Goal: Contribute content: Contribute content

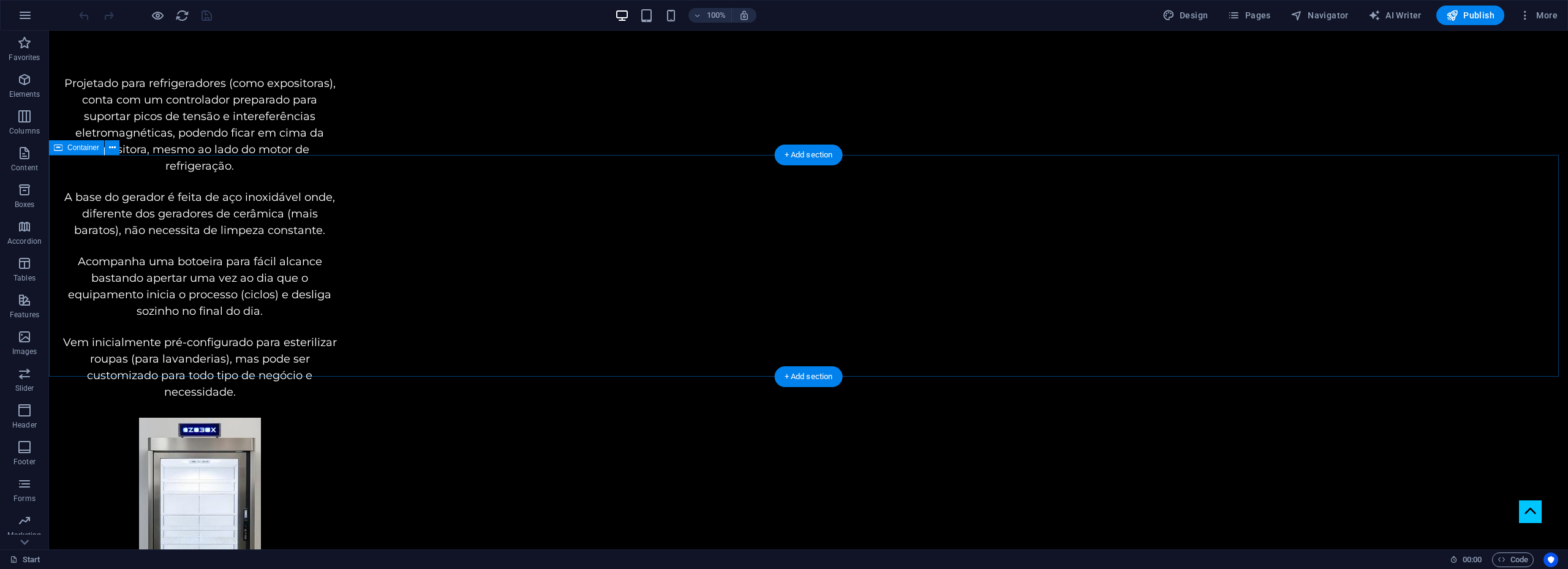
scroll to position [1899, 0]
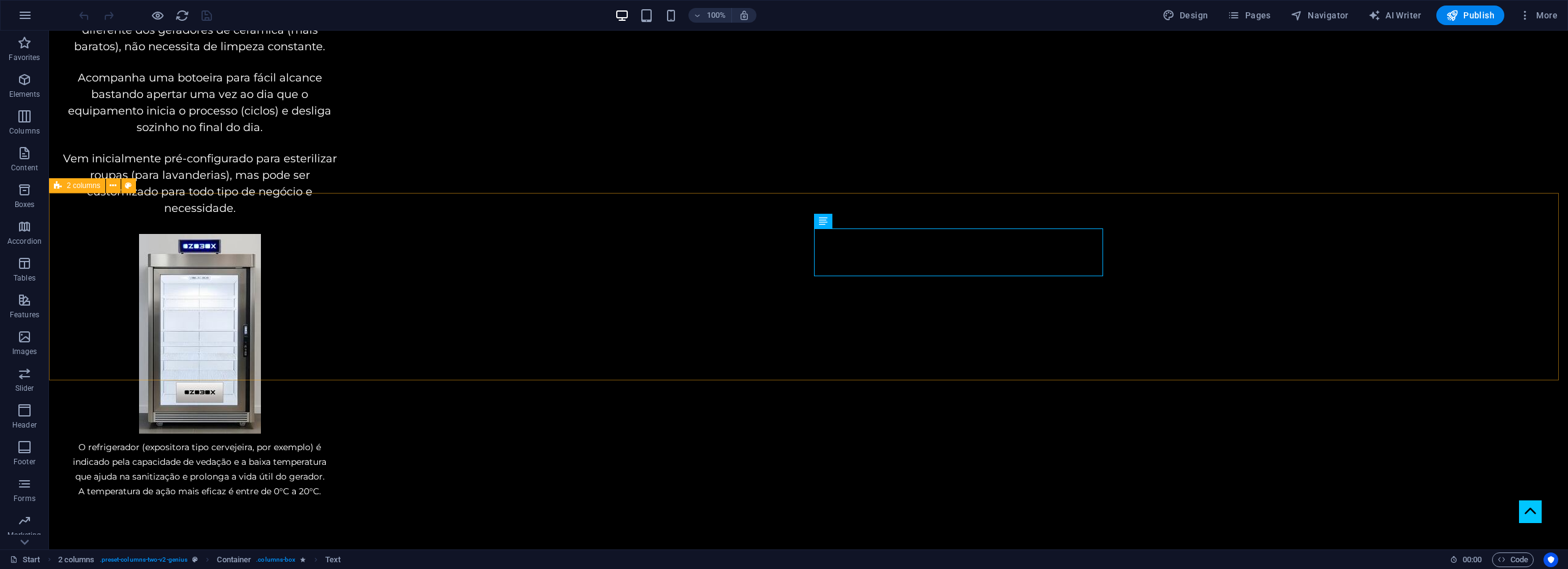
click at [88, 185] on span "2 columns" at bounding box center [83, 186] width 34 height 7
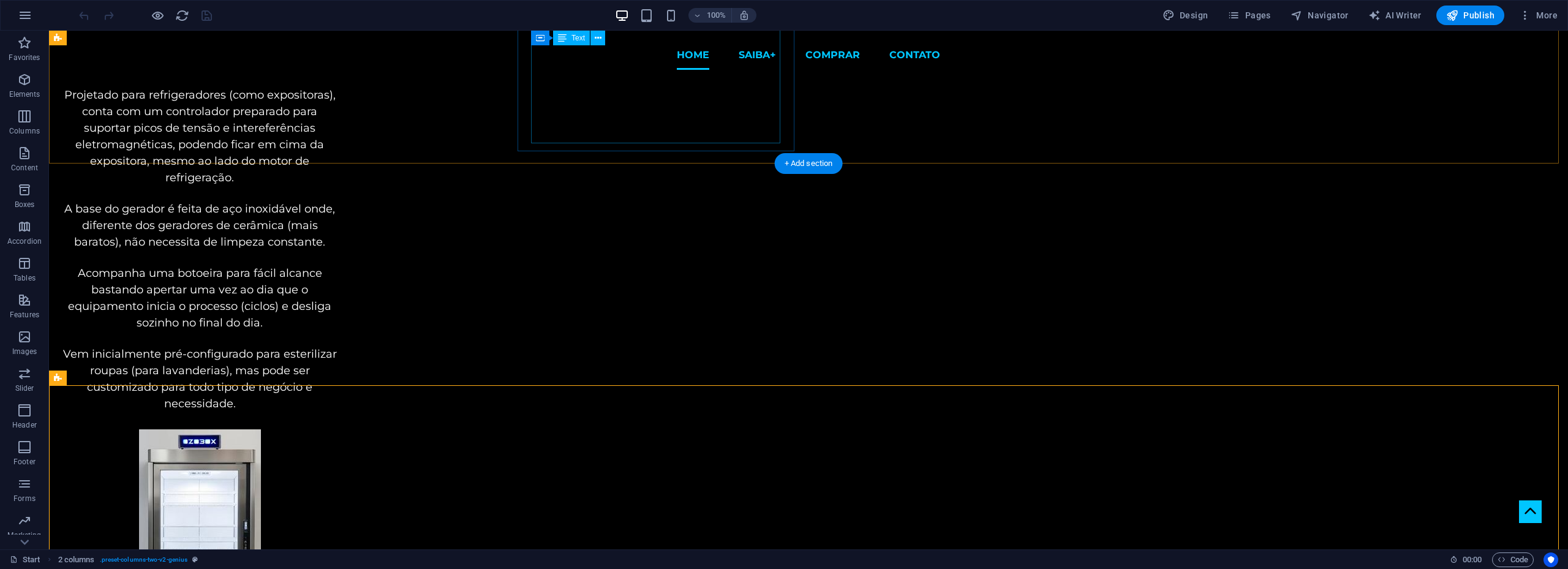
scroll to position [1654, 0]
click at [86, 162] on span "Container" at bounding box center [83, 160] width 32 height 7
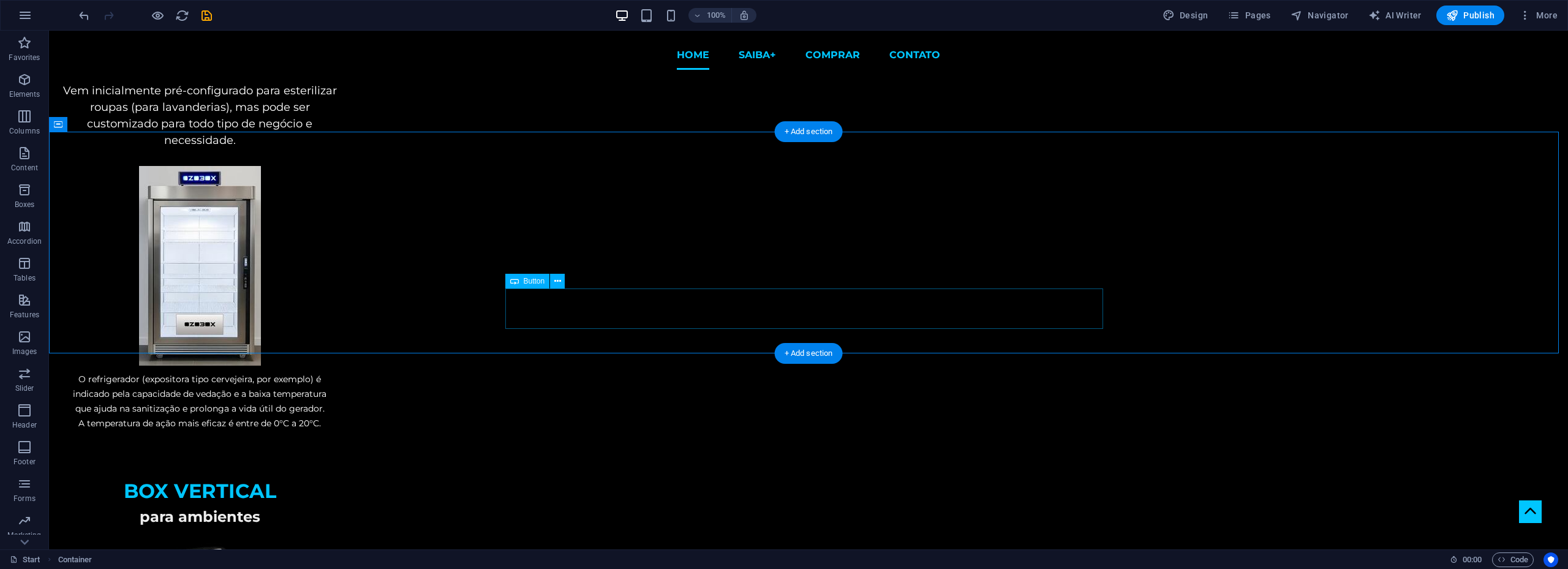
scroll to position [1899, 0]
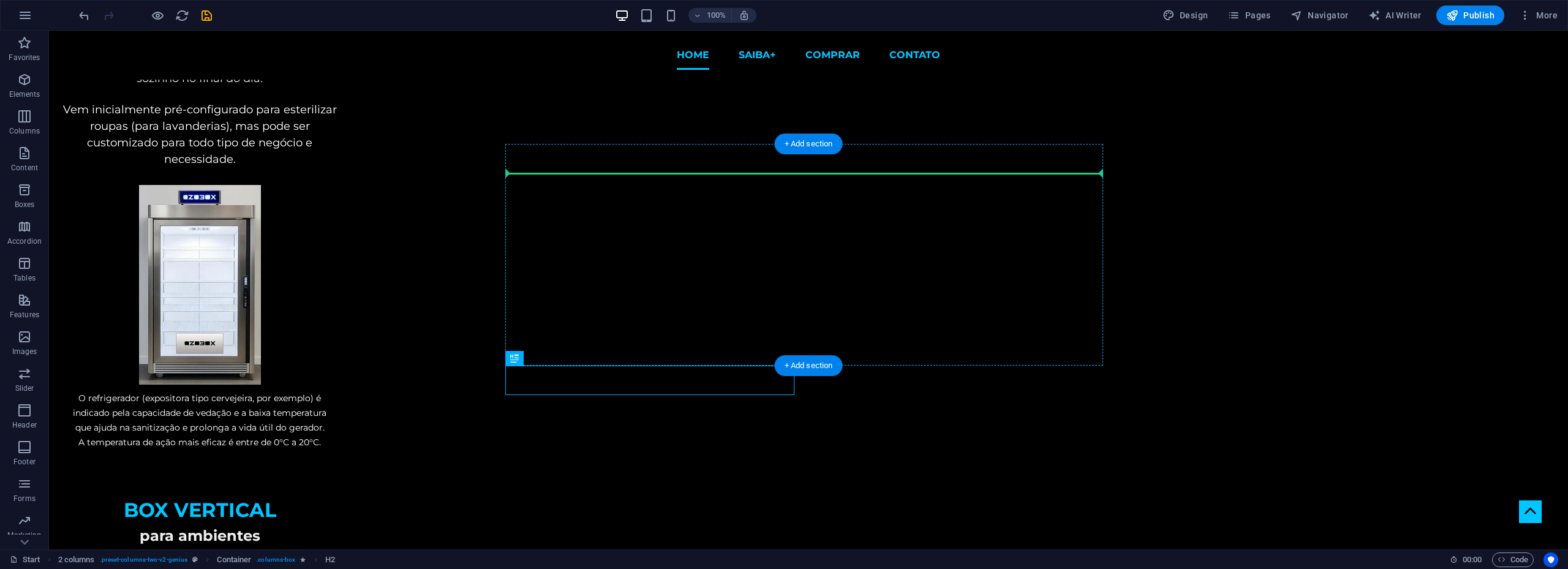
drag, startPoint x: 650, startPoint y: 380, endPoint x: 796, endPoint y: 181, distance: 246.8
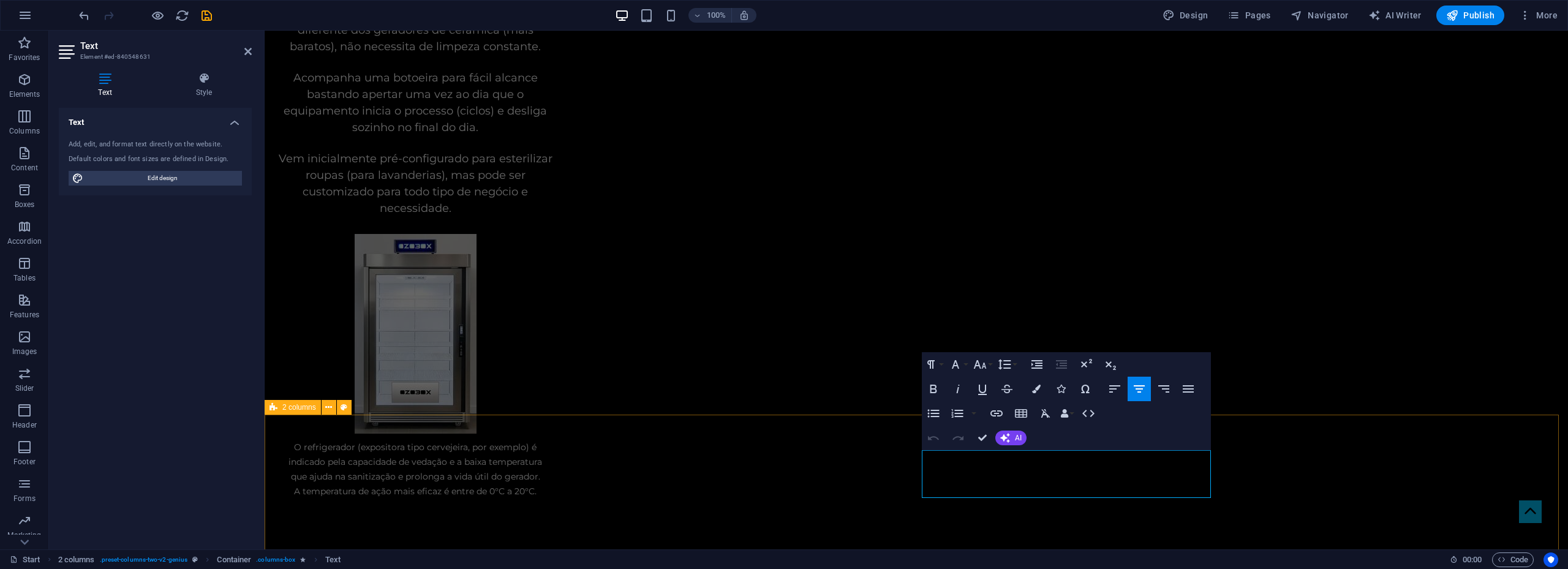
drag, startPoint x: 1153, startPoint y: 478, endPoint x: 904, endPoint y: 456, distance: 250.0
copy span "[PERSON_NAME] já estão levando o diferencial da oxi-esterilização para seus cli…"
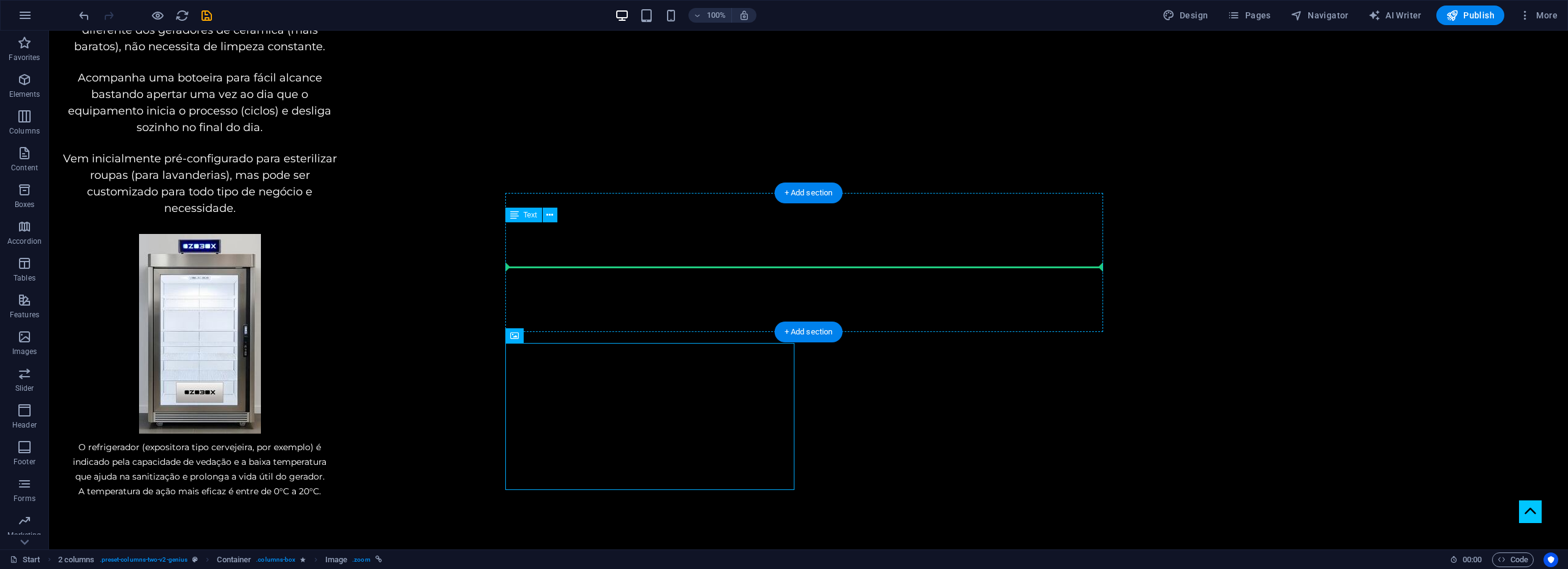
drag, startPoint x: 599, startPoint y: 366, endPoint x: 717, endPoint y: 259, distance: 159.3
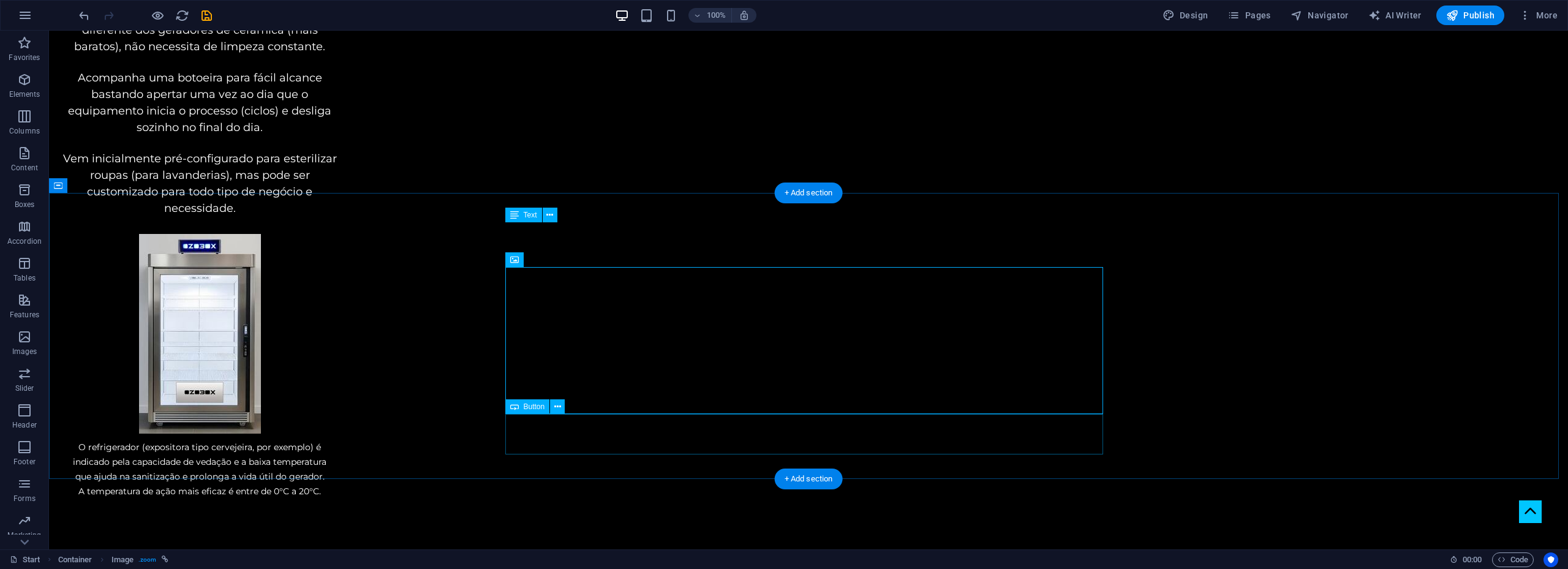
select select "px"
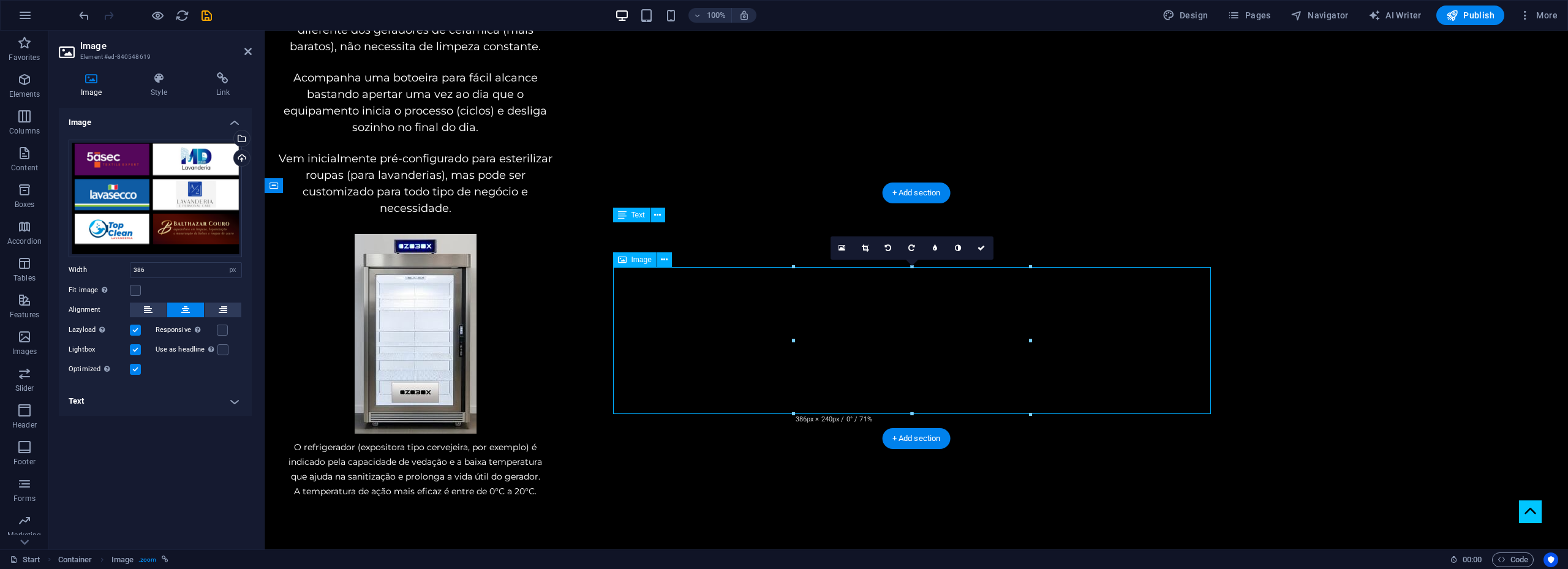
drag, startPoint x: 849, startPoint y: 290, endPoint x: 754, endPoint y: 287, distance: 95.0
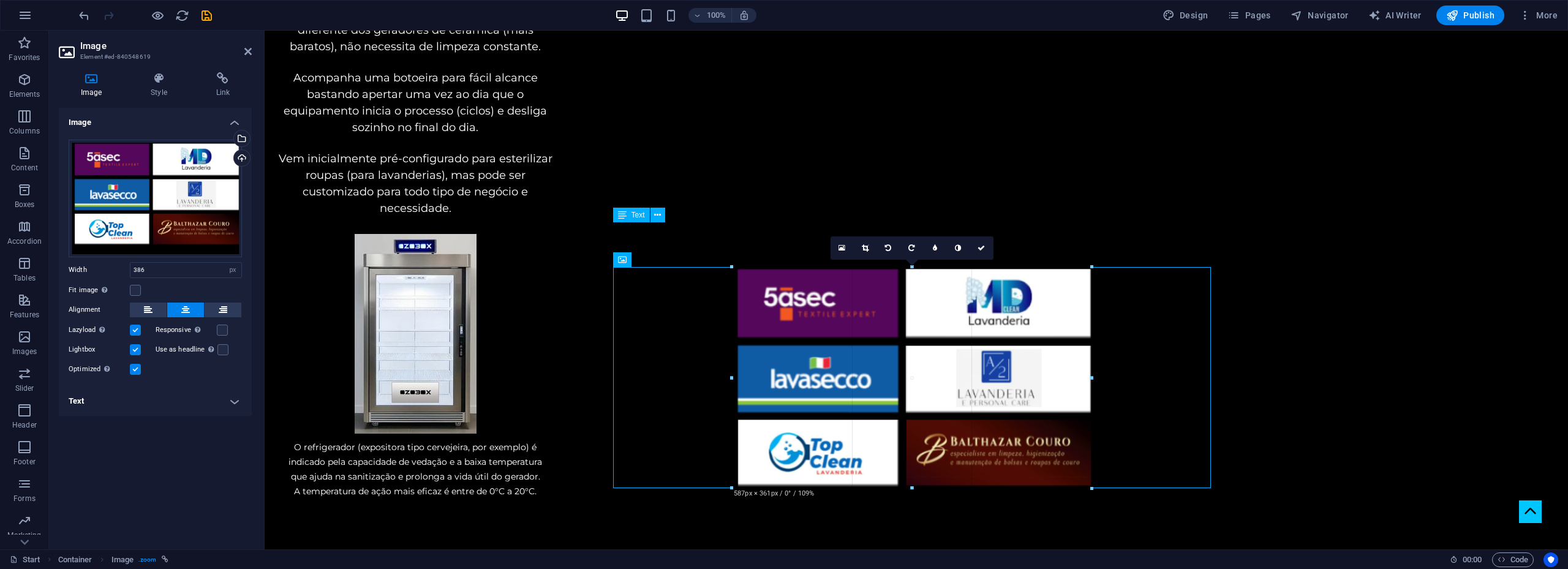
drag, startPoint x: 793, startPoint y: 341, endPoint x: 409, endPoint y: 308, distance: 385.4
type input "587"
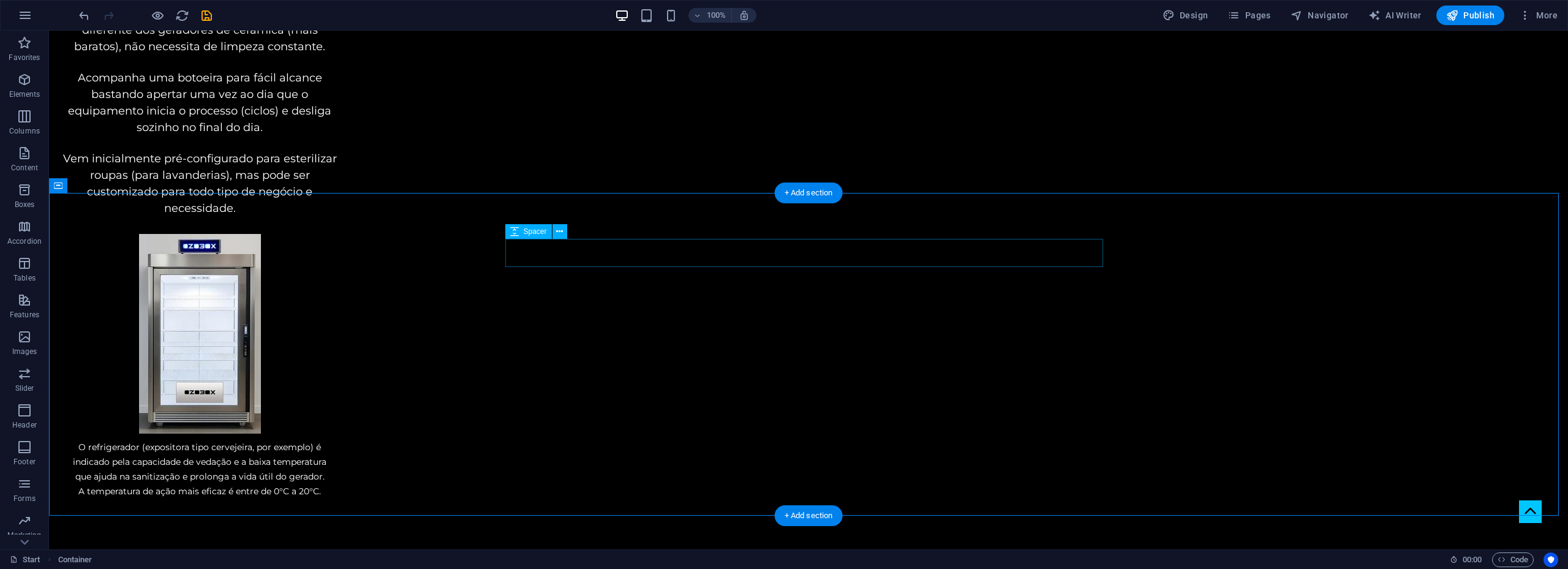
drag, startPoint x: 843, startPoint y: 248, endPoint x: 849, endPoint y: 200, distance: 48.4
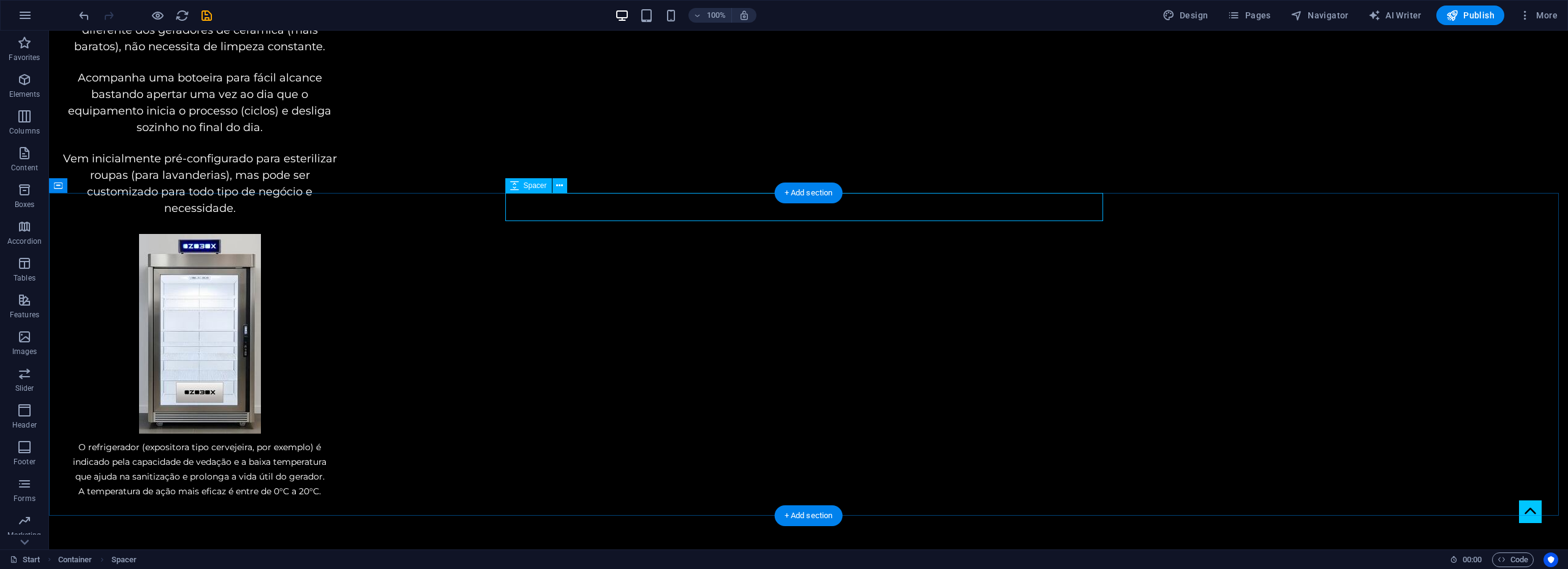
select select "px"
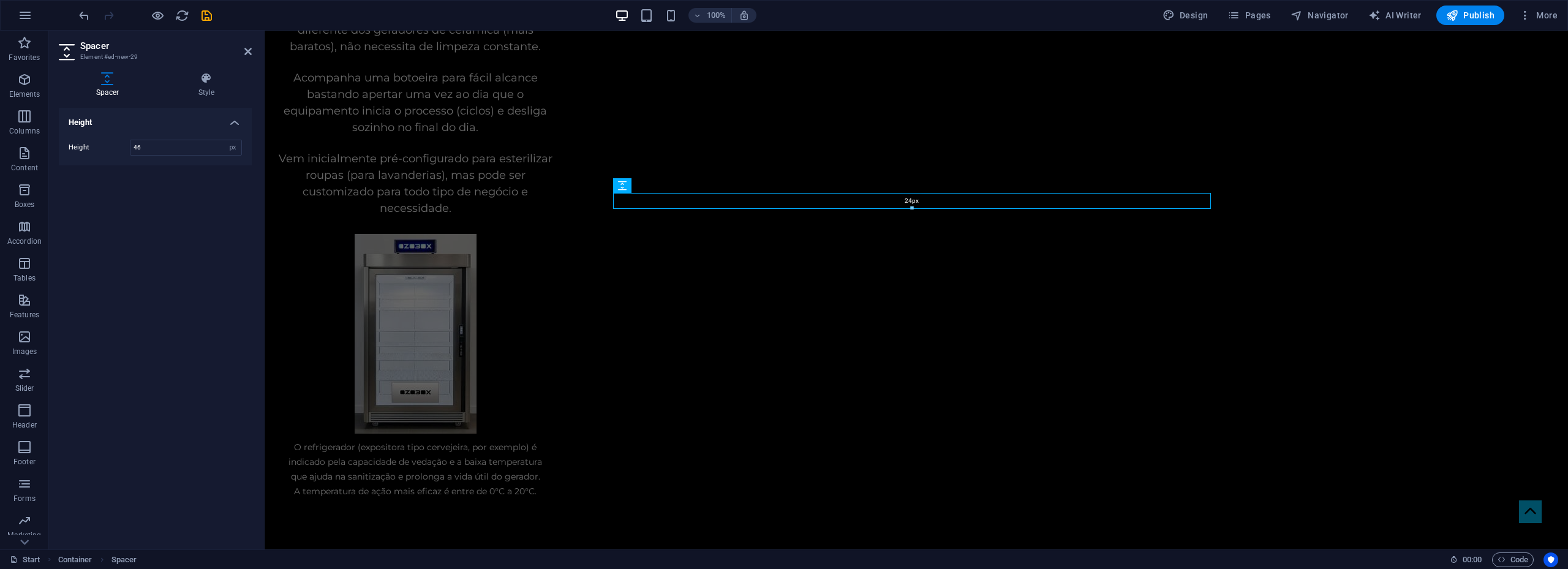
drag, startPoint x: 912, startPoint y: 221, endPoint x: 913, endPoint y: 207, distance: 14.0
click at [913, 207] on div at bounding box center [912, 208] width 597 height 4
type input "24"
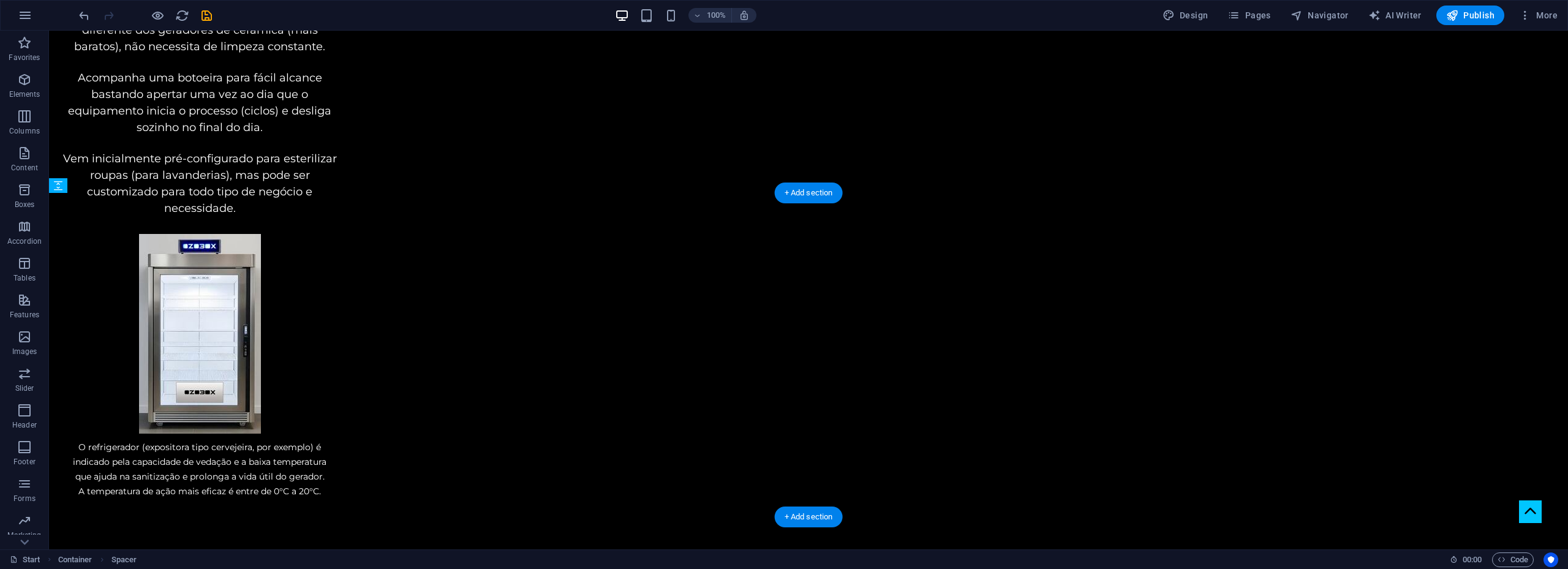
drag, startPoint x: 913, startPoint y: 212, endPoint x: 912, endPoint y: 258, distance: 46.0
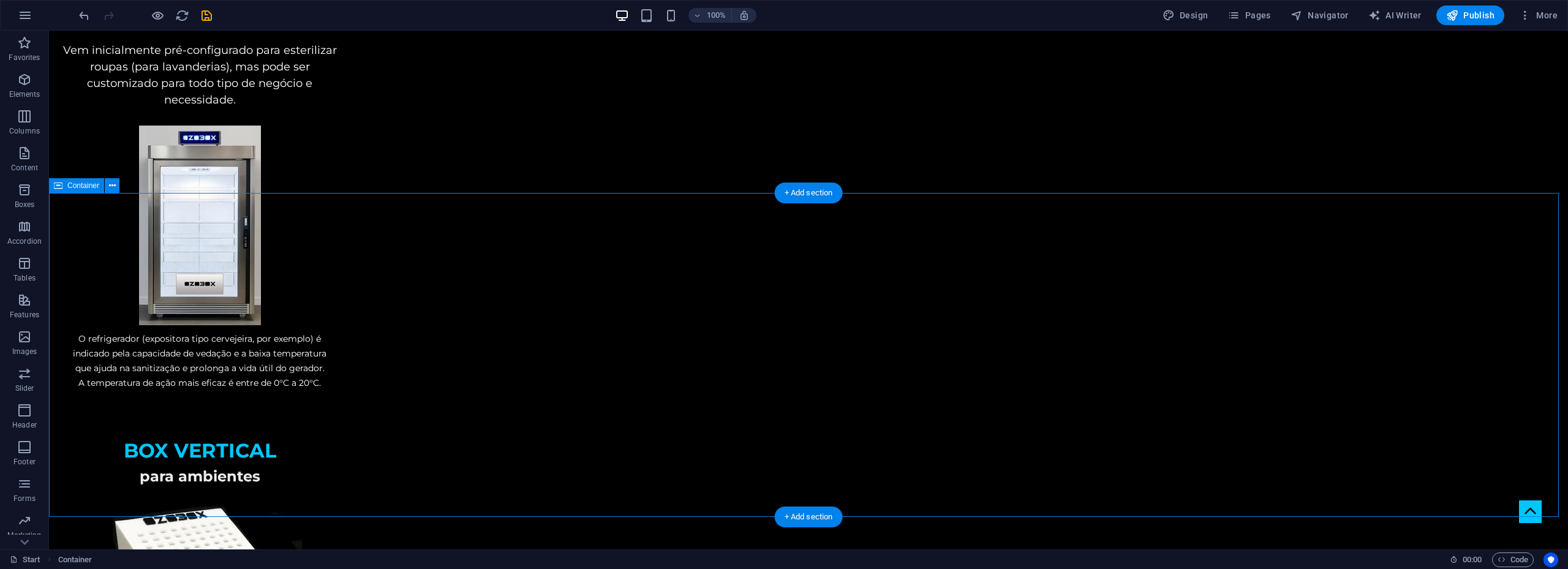
scroll to position [2083, 0]
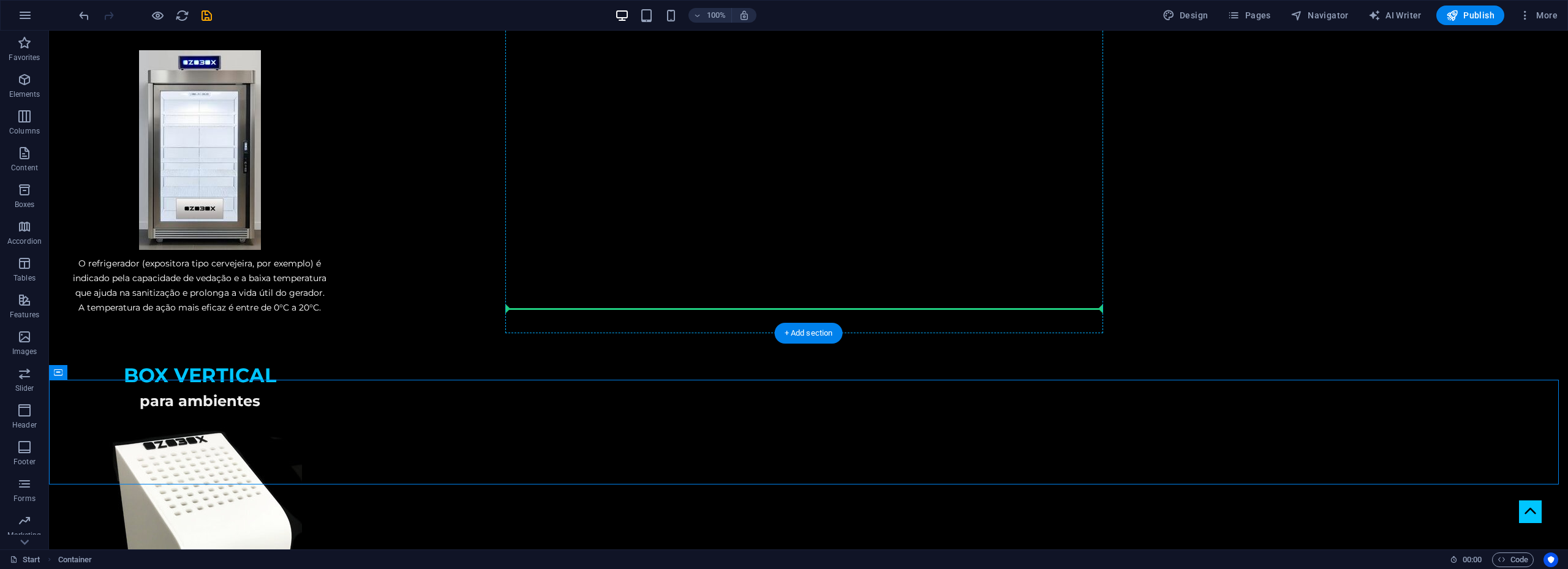
drag, startPoint x: 603, startPoint y: 415, endPoint x: 726, endPoint y: 306, distance: 164.3
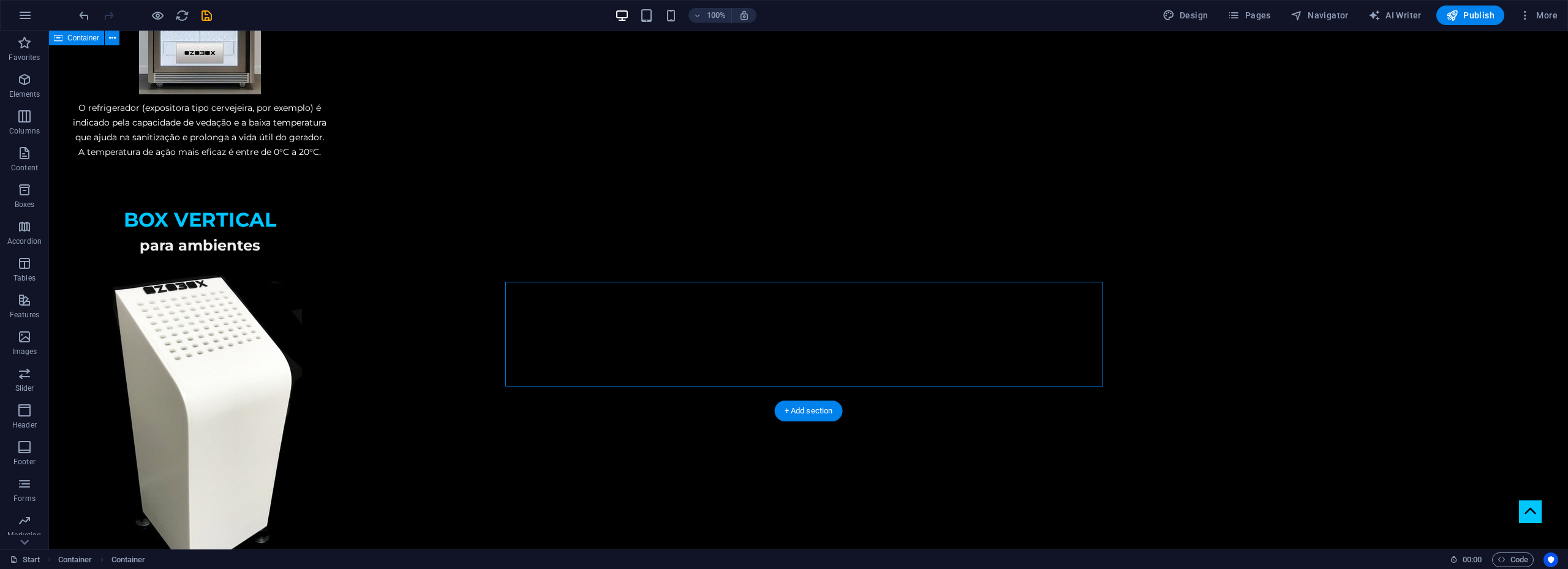
scroll to position [2267, 0]
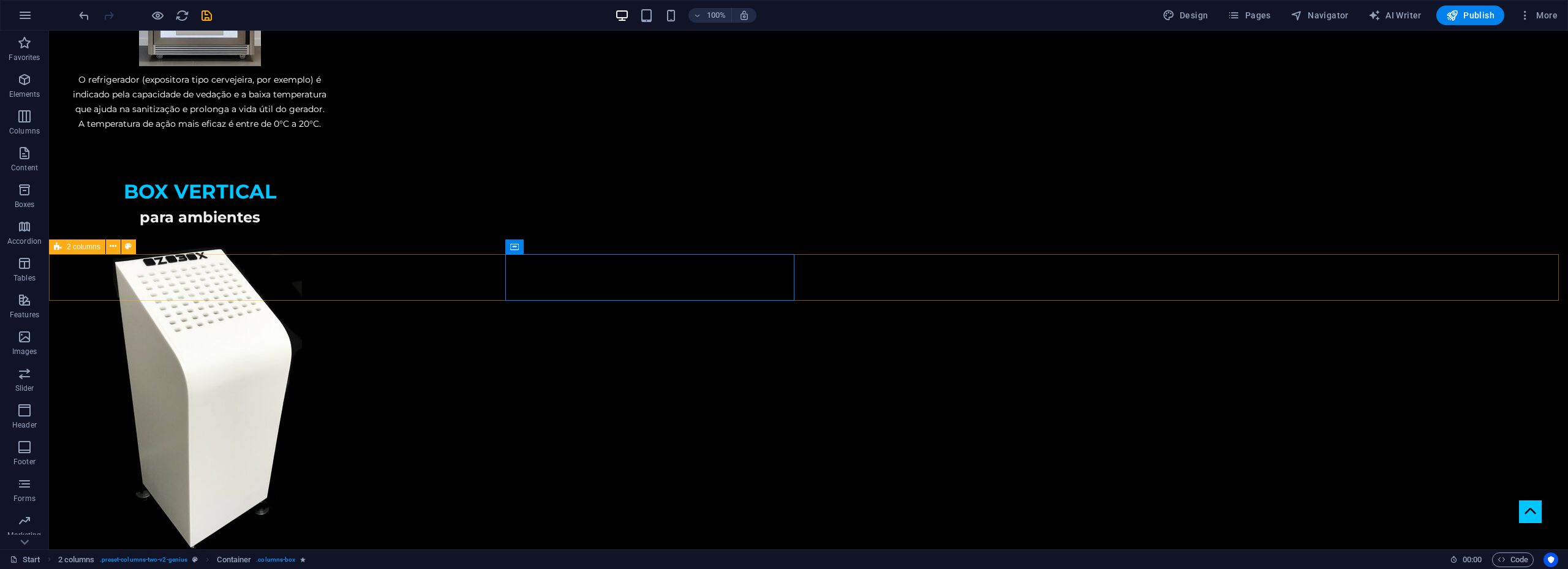
click at [89, 246] on span "2 columns" at bounding box center [83, 247] width 34 height 7
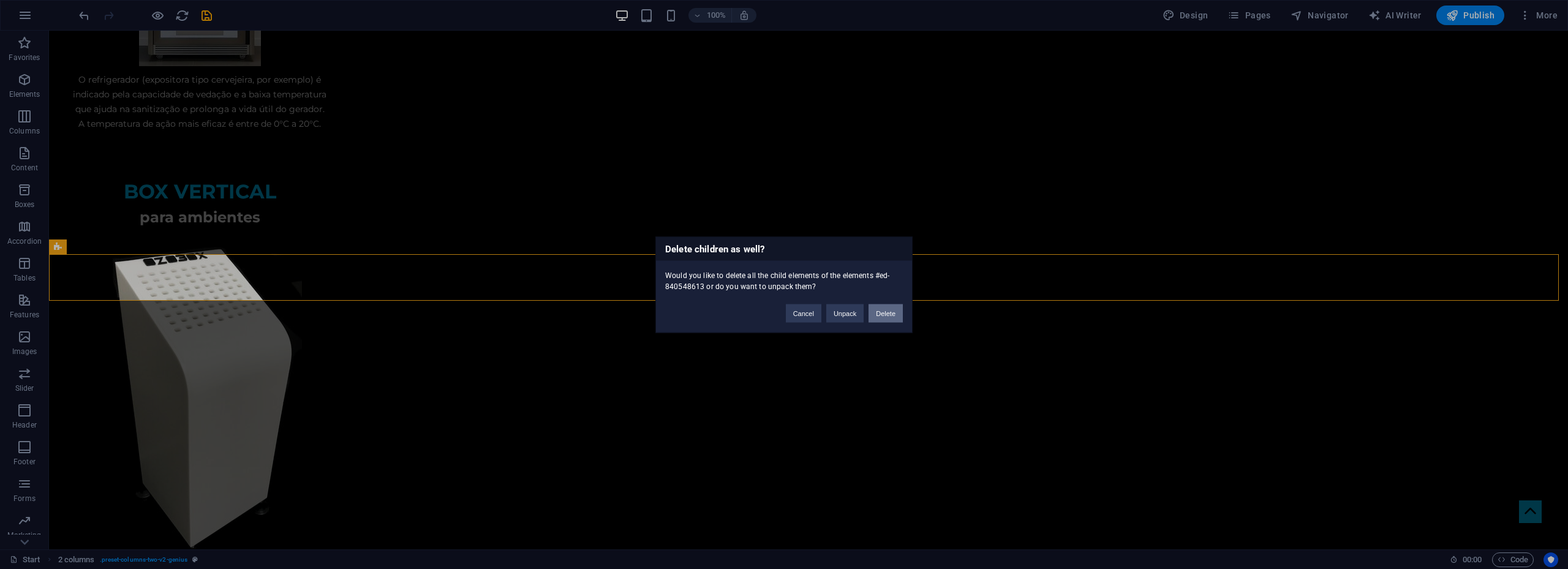
click at [886, 308] on button "Delete" at bounding box center [886, 313] width 35 height 18
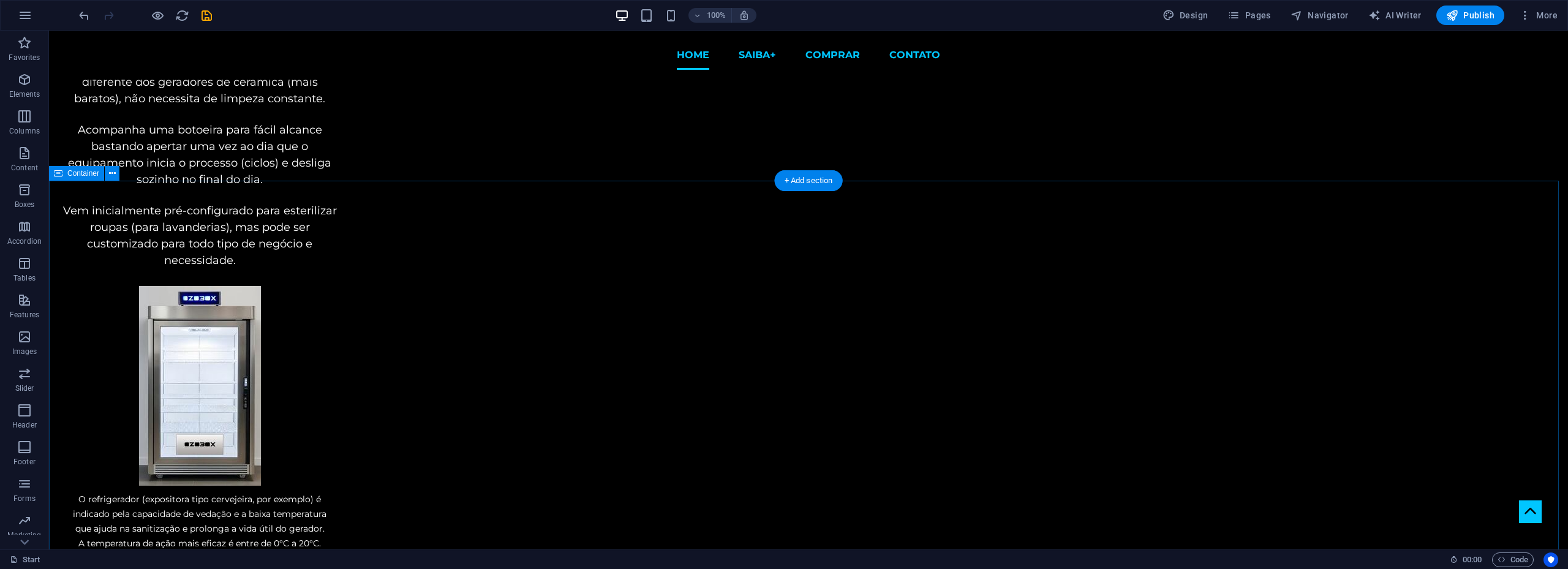
scroll to position [1784, 0]
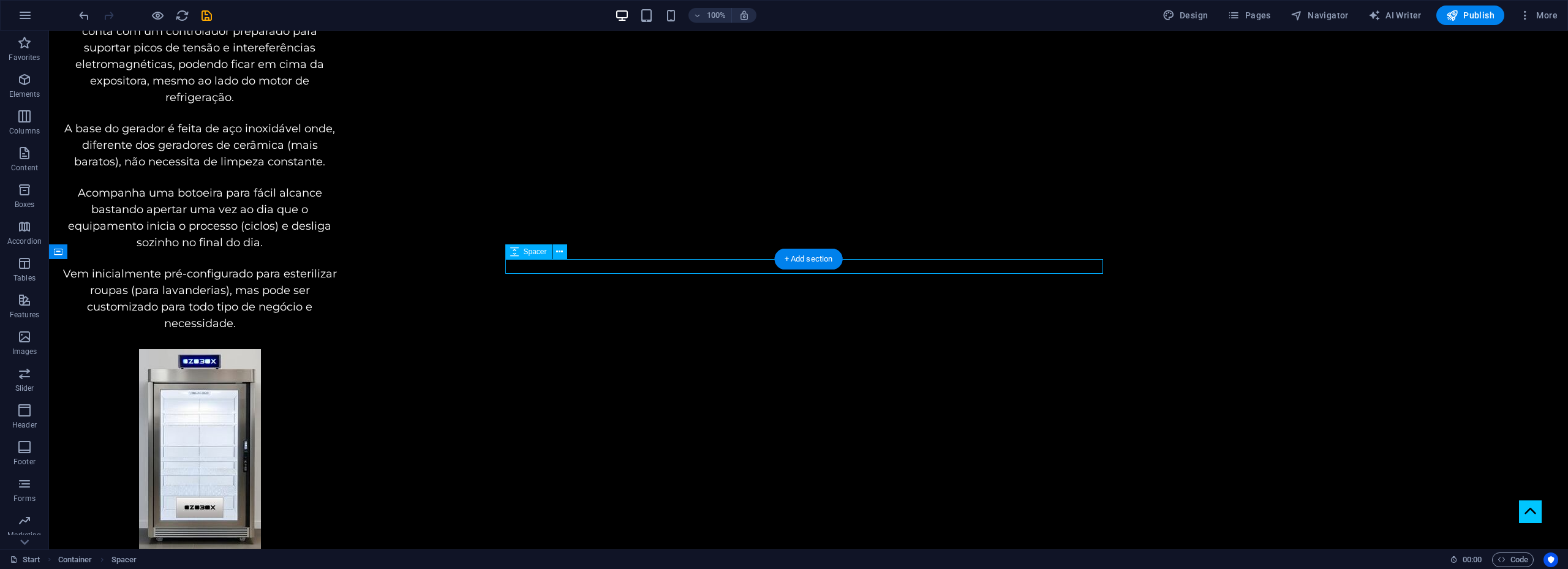
select select "px"
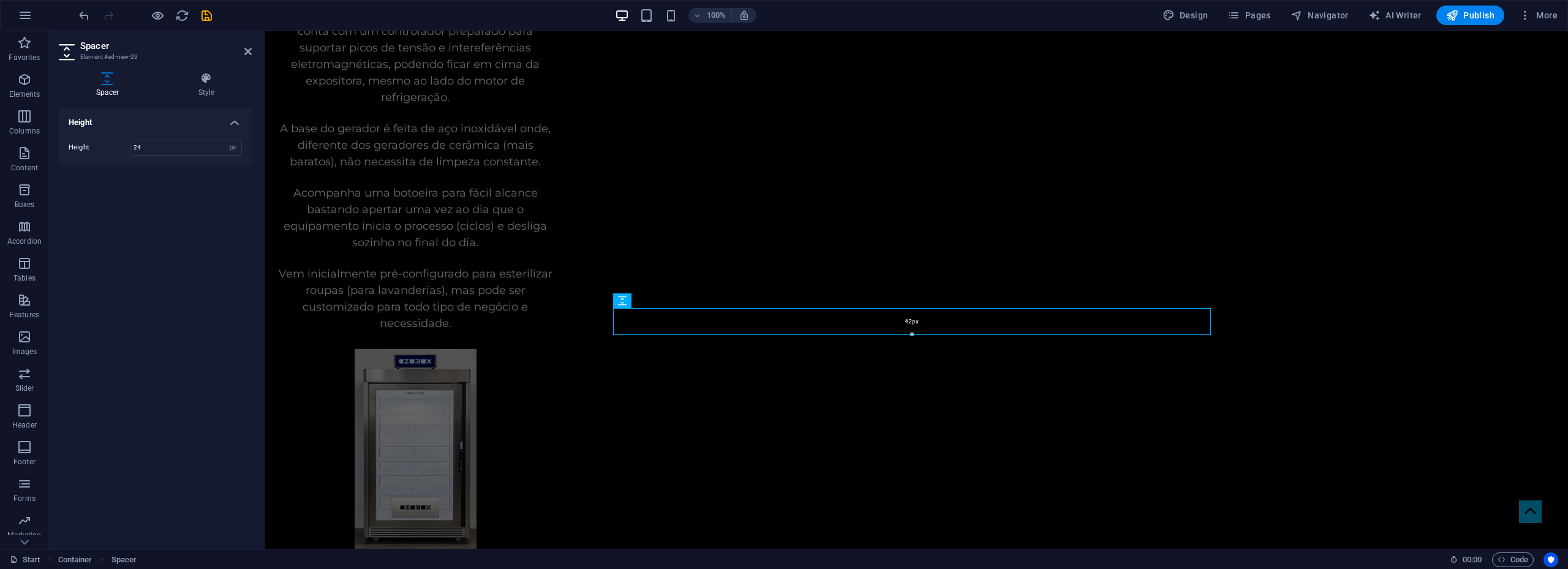
drag, startPoint x: 912, startPoint y: 323, endPoint x: 645, endPoint y: 311, distance: 267.3
click at [912, 332] on div "42px" at bounding box center [912, 322] width 598 height 27
type input "42"
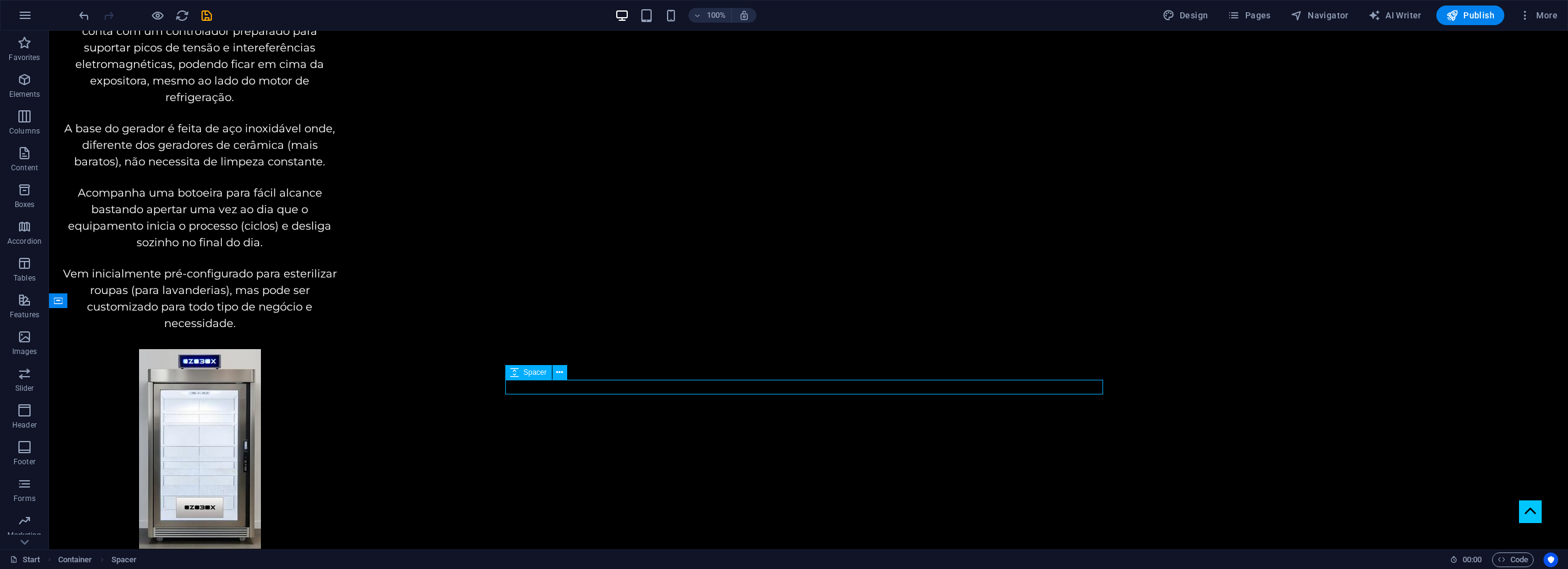
select select "px"
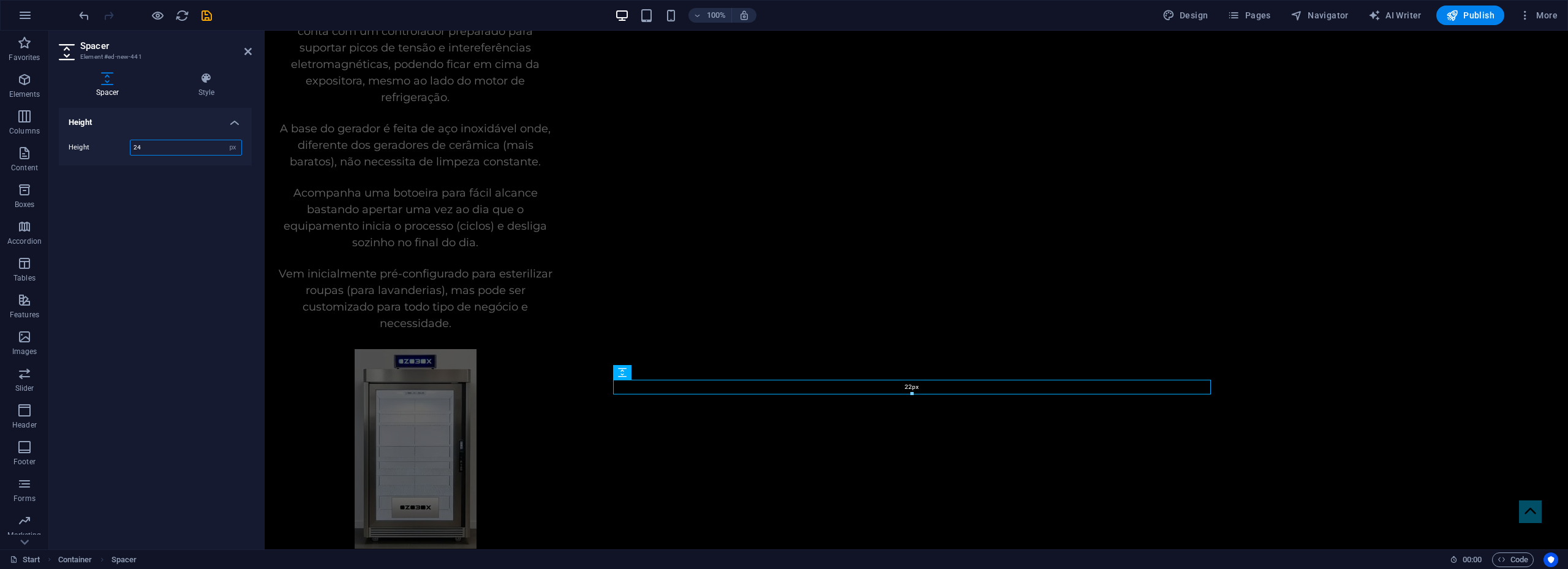
drag, startPoint x: 910, startPoint y: 394, endPoint x: 645, endPoint y: 359, distance: 267.3
click at [910, 392] on div at bounding box center [912, 394] width 597 height 4
type input "22"
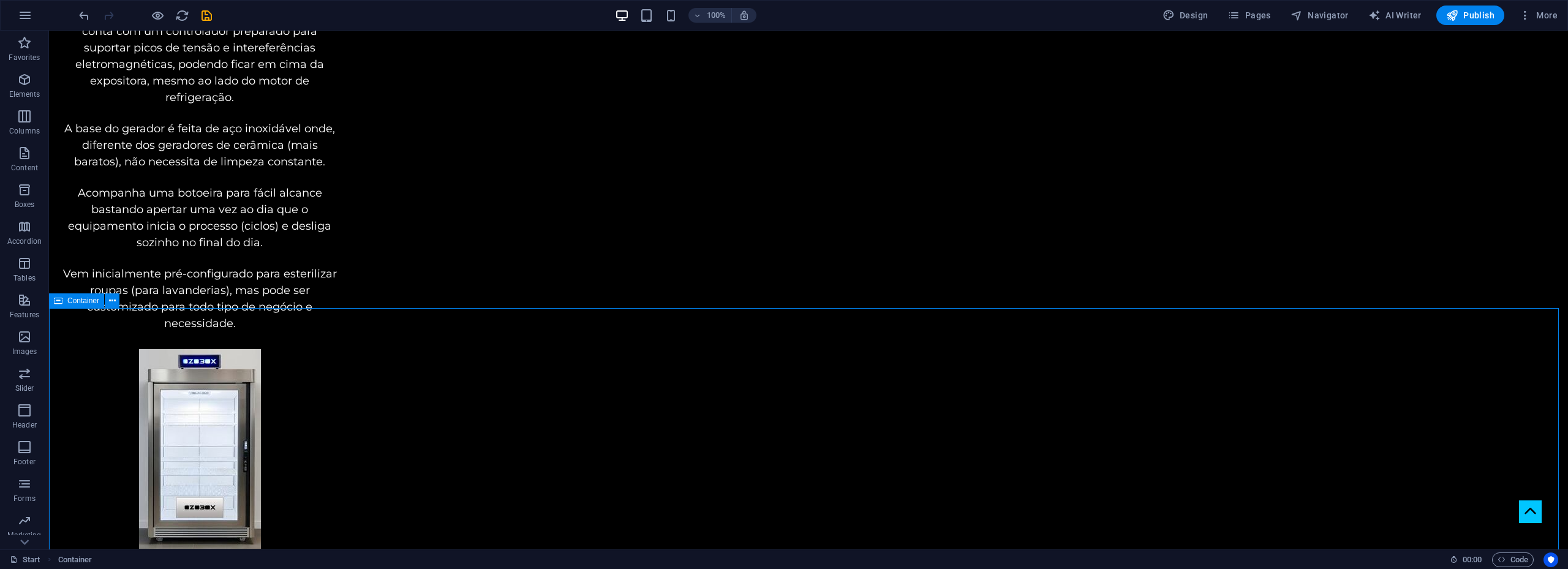
scroll to position [2029, 0]
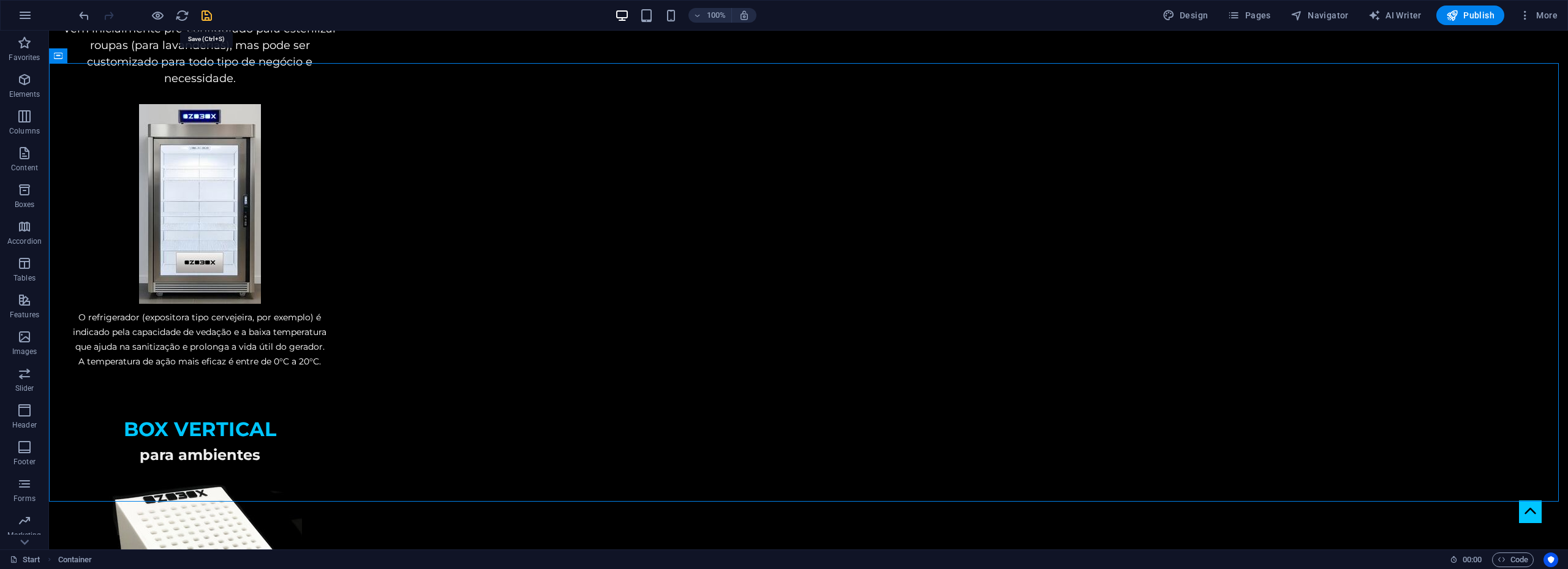
click at [205, 15] on icon "save" at bounding box center [206, 15] width 14 height 14
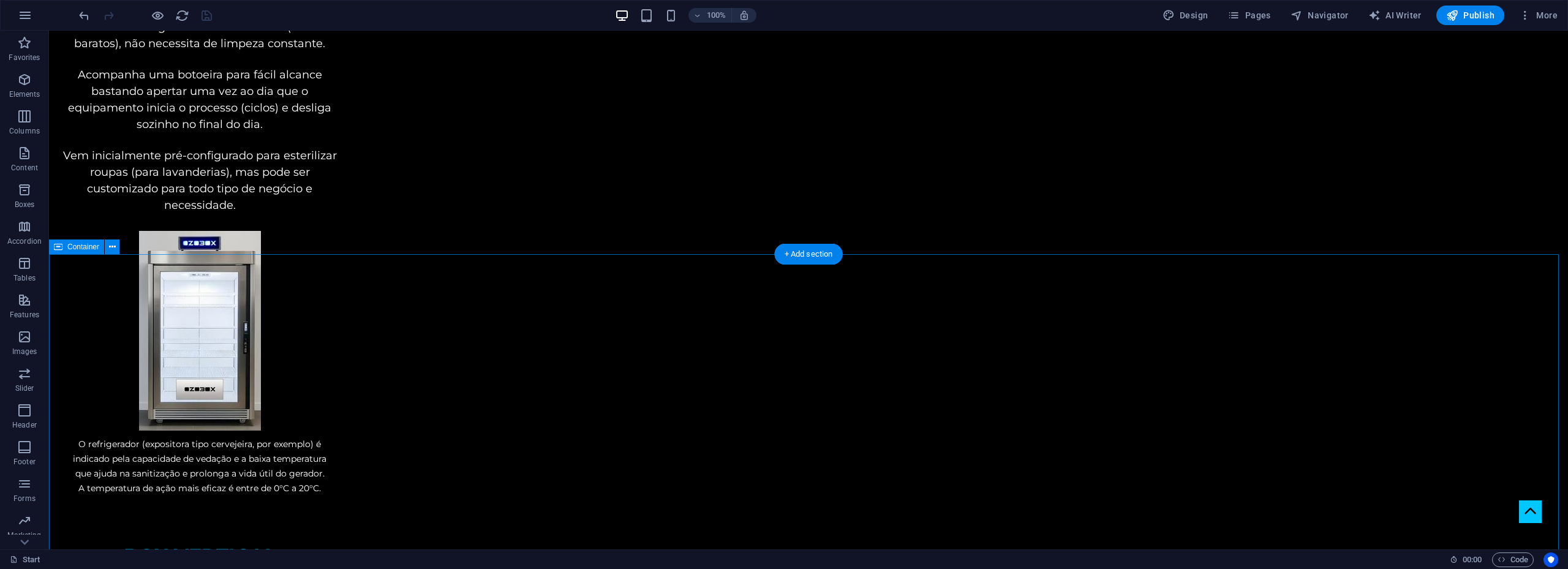
scroll to position [1907, 0]
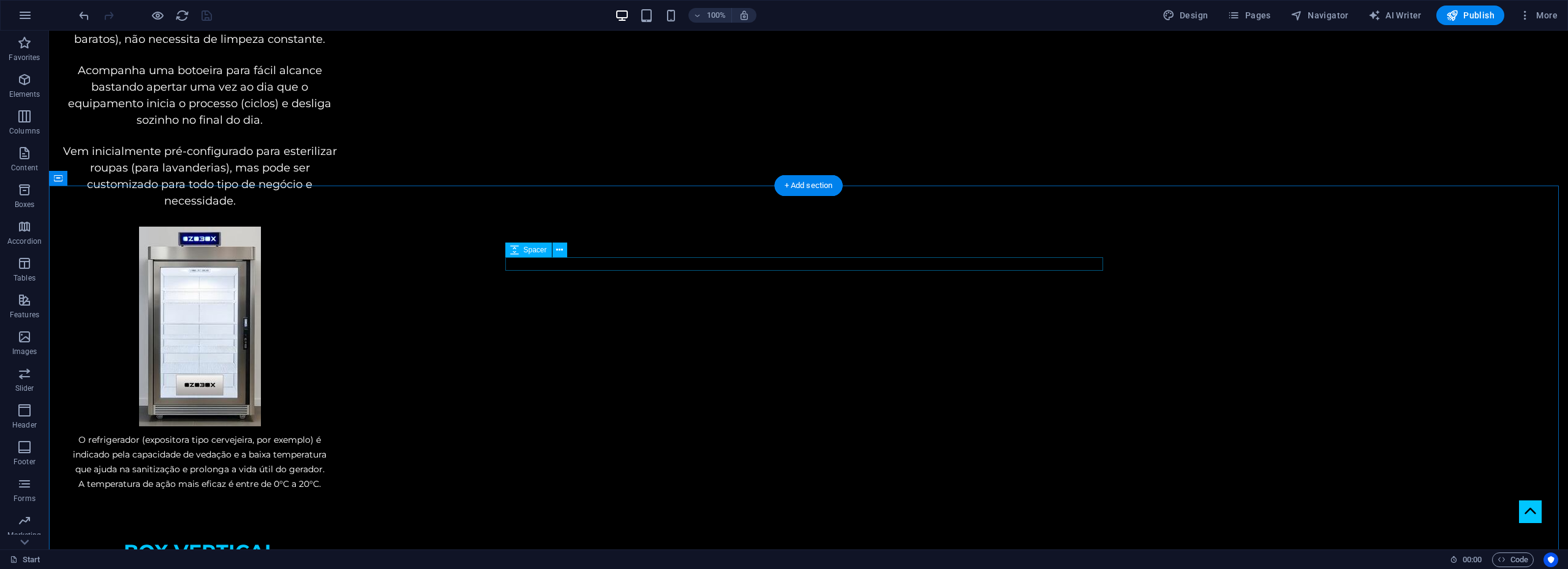
select select "px"
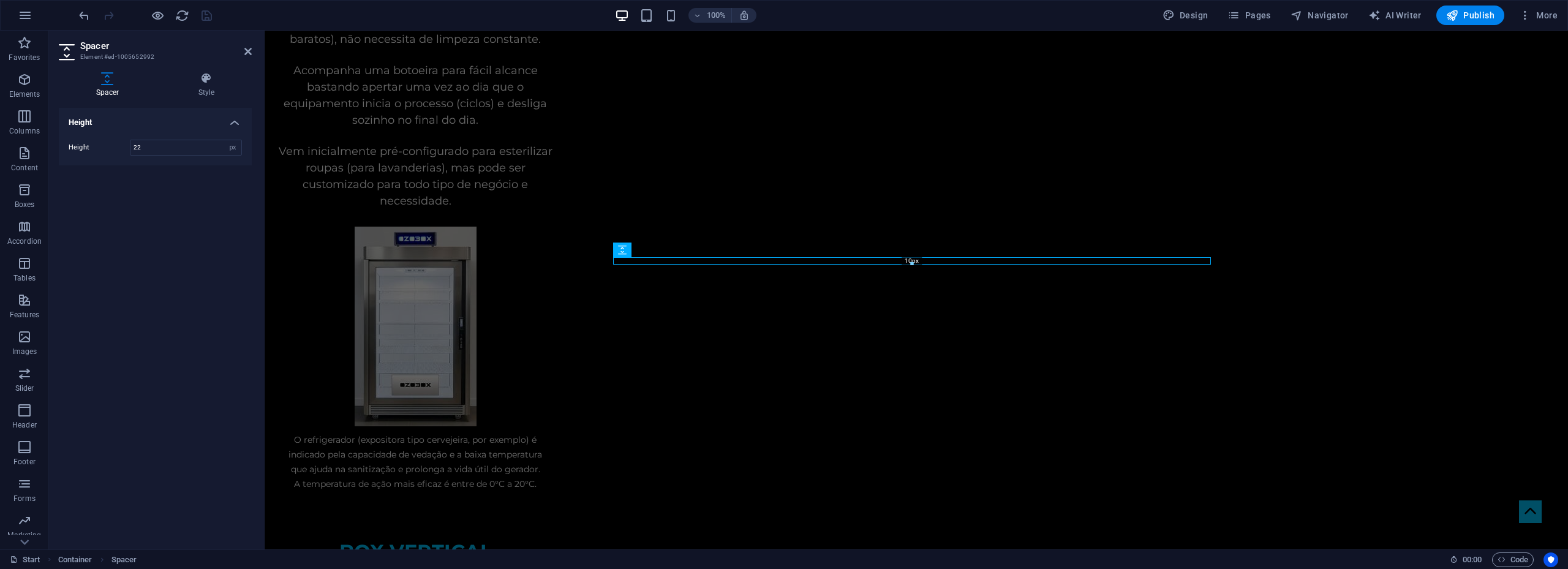
click at [914, 266] on div at bounding box center [912, 264] width 597 height 4
type input "10"
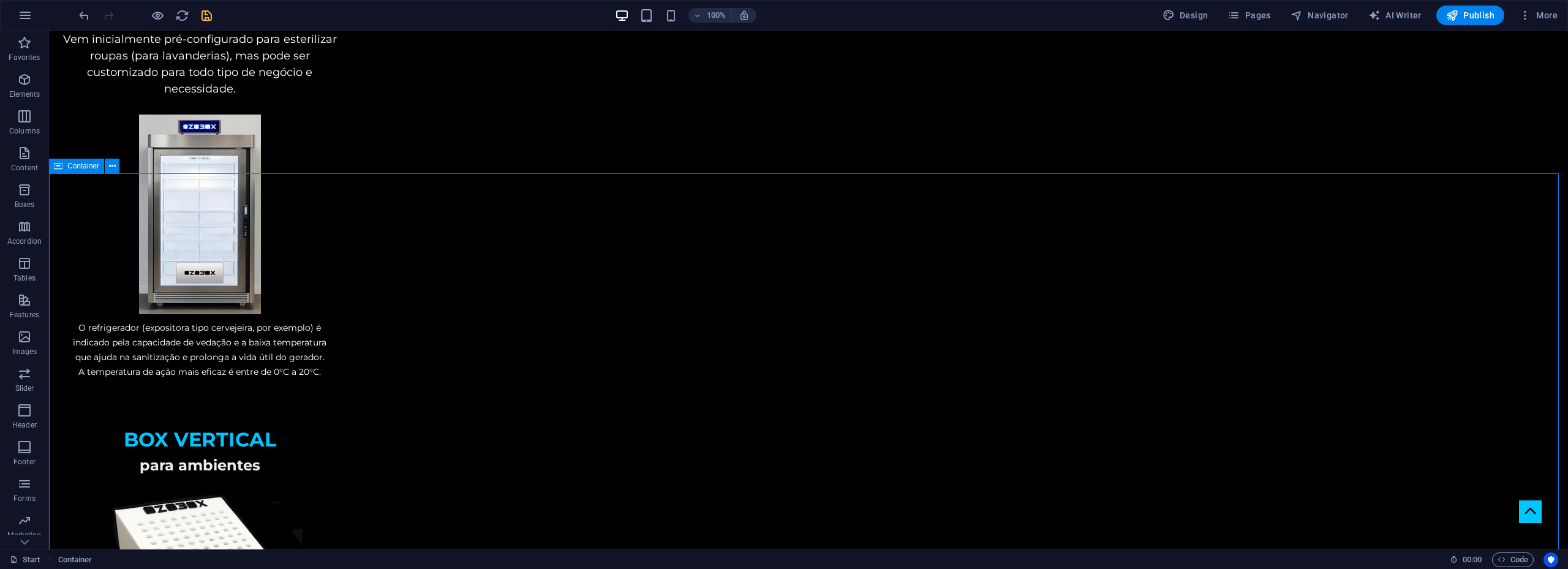
scroll to position [2151, 0]
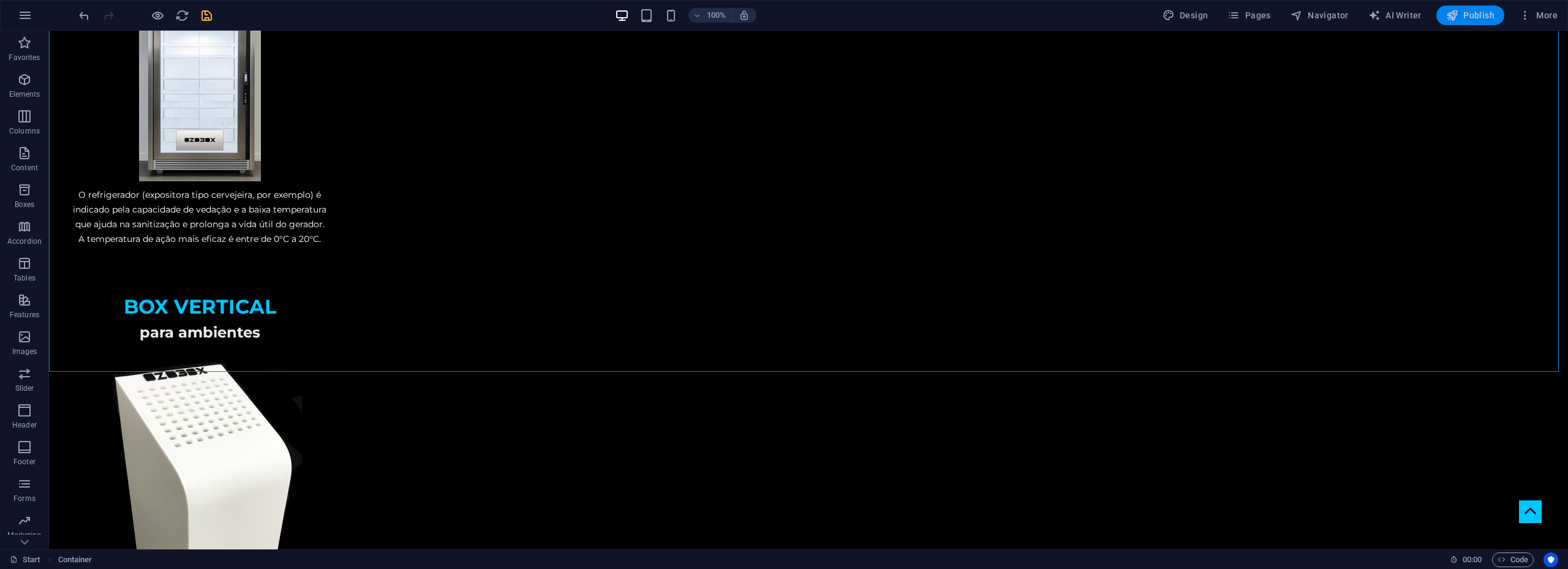
click at [1468, 15] on span "Publish" at bounding box center [1470, 15] width 49 height 12
